Goal: Entertainment & Leisure: Consume media (video, audio)

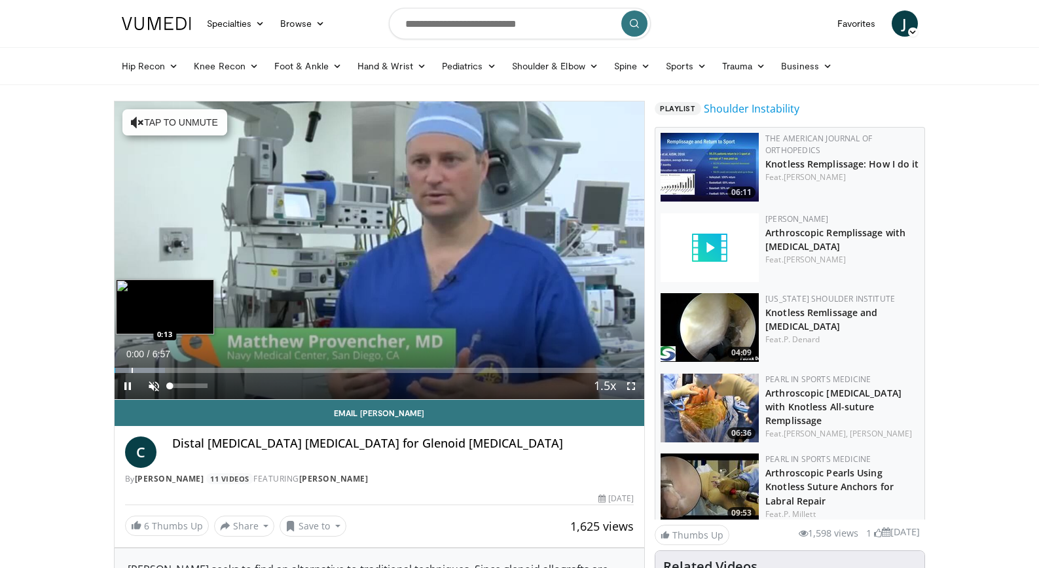
click at [133, 373] on div "Progress Bar" at bounding box center [132, 370] width 1 height 5
click at [161, 372] on div "Progress Bar" at bounding box center [161, 370] width 1 height 5
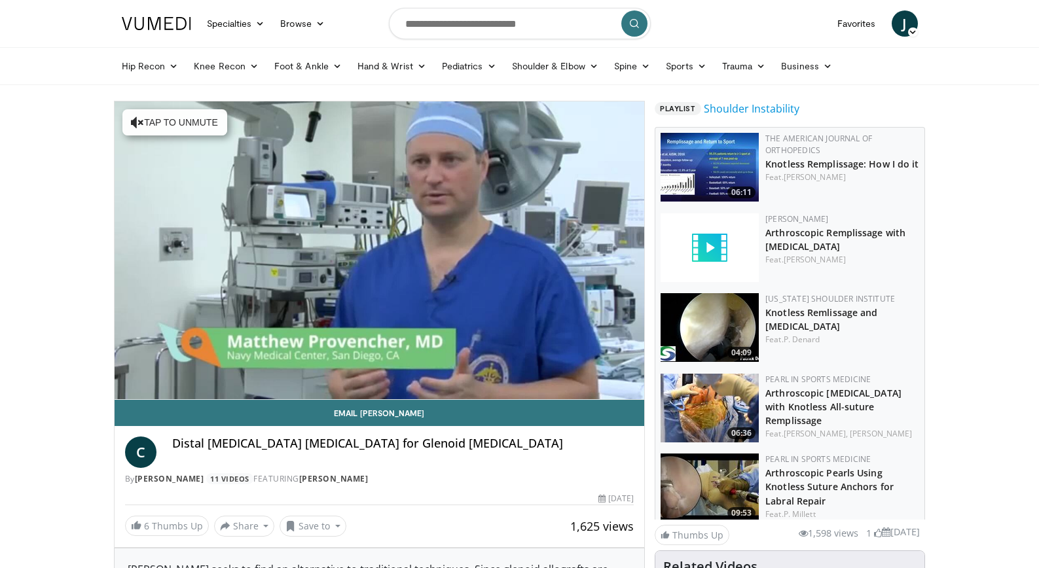
click at [203, 369] on video-js "**********" at bounding box center [380, 251] width 530 height 299
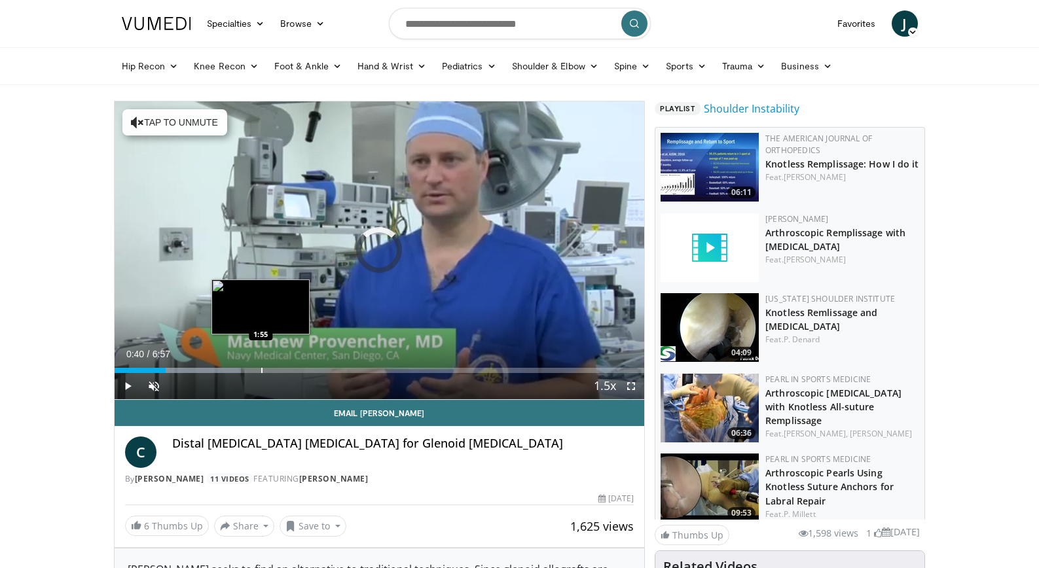
click at [261, 365] on div "Loaded : 23.92% 0:40 1:55" at bounding box center [380, 367] width 530 height 12
